Goal: Find specific page/section: Find specific page/section

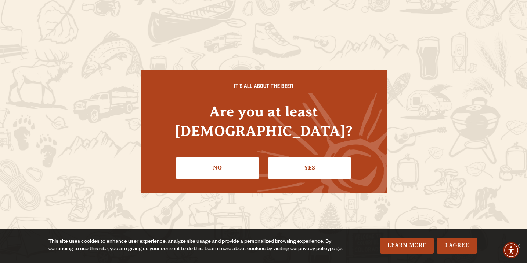
click at [317, 160] on link "Yes" at bounding box center [310, 167] width 84 height 21
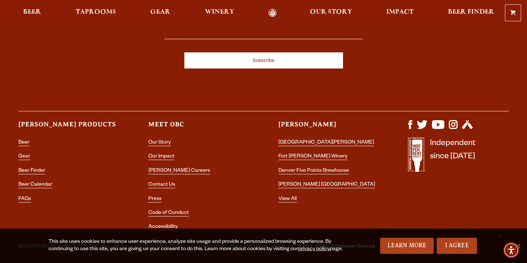
scroll to position [2127, 0]
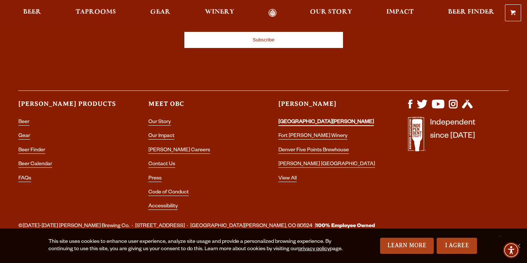
click at [315, 120] on link "[GEOGRAPHIC_DATA][PERSON_NAME]" at bounding box center [325, 123] width 95 height 7
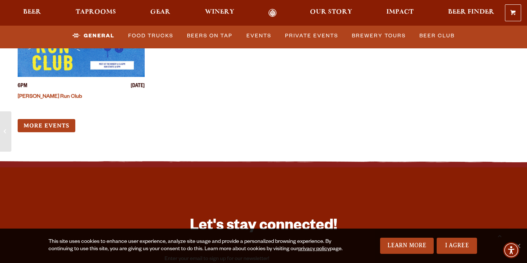
scroll to position [2929, 0]
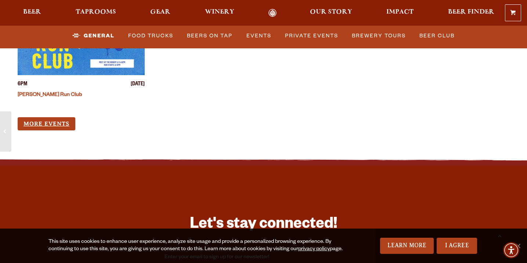
click at [47, 117] on link "More Events" at bounding box center [47, 124] width 58 height 14
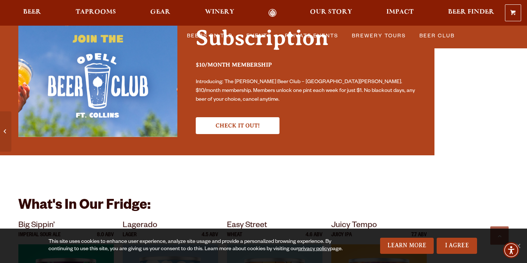
scroll to position [2288, 0]
